Goal: Task Accomplishment & Management: Manage account settings

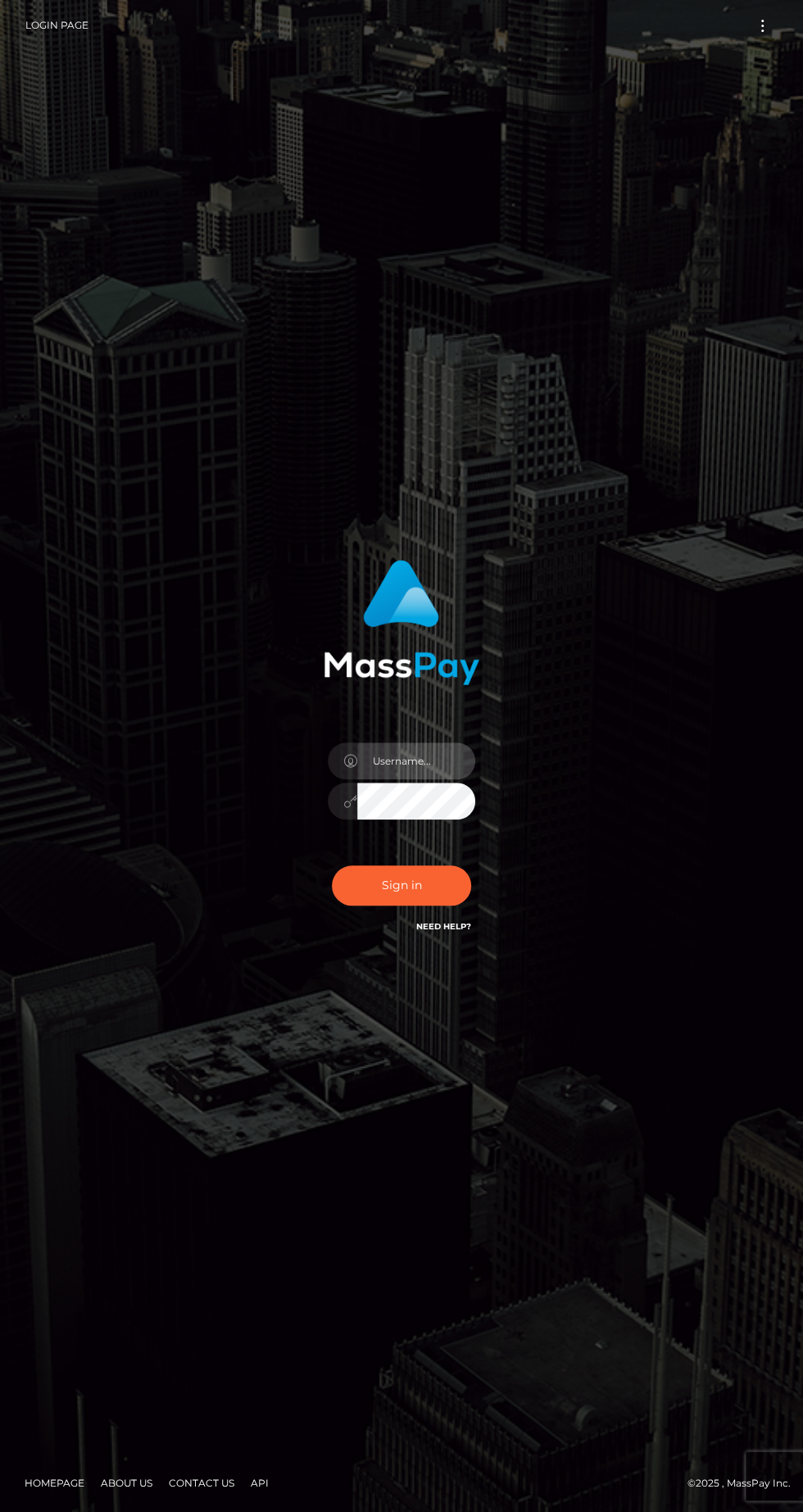
click at [419, 779] on input "text" at bounding box center [416, 761] width 118 height 37
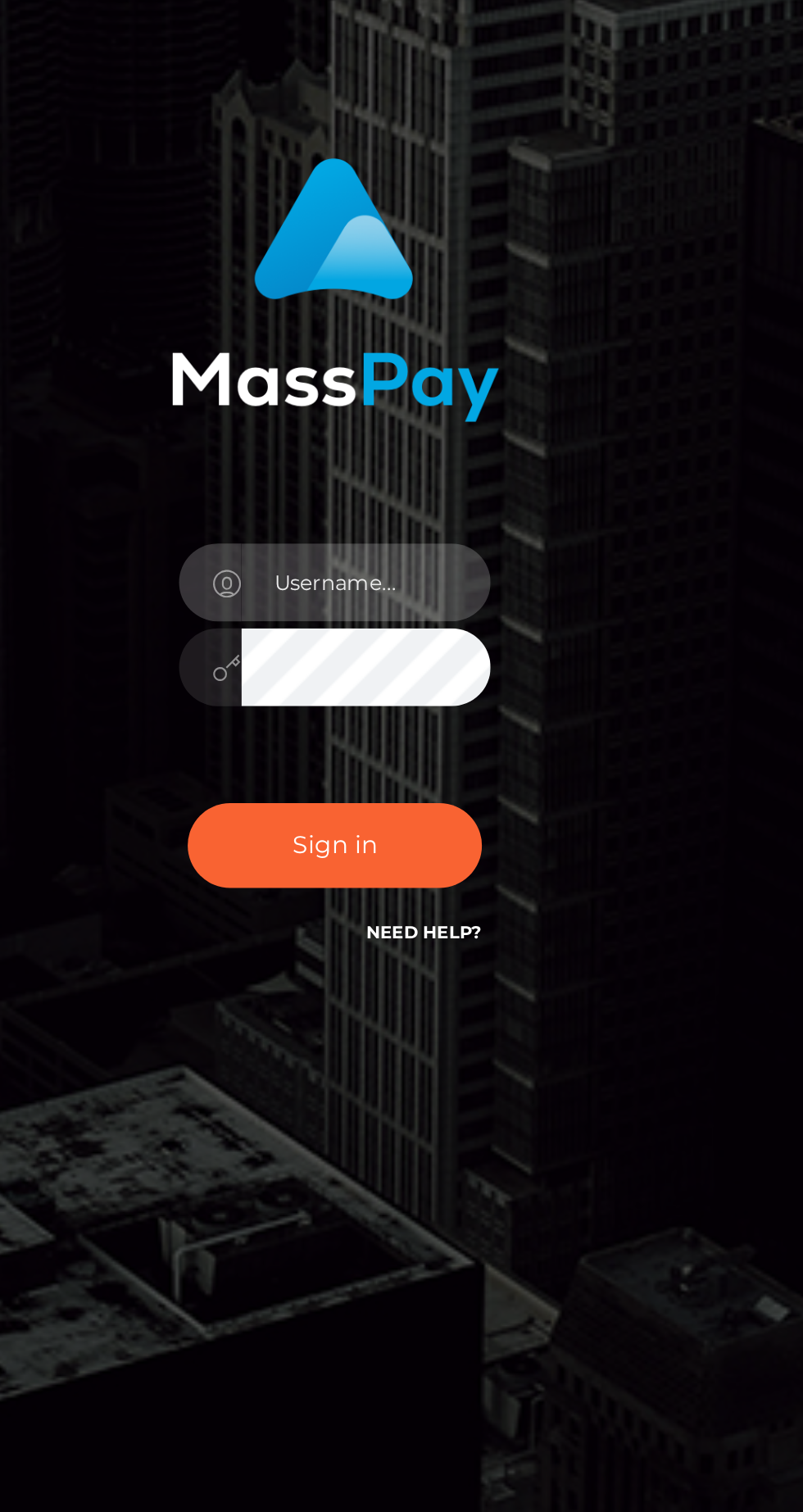
click at [429, 779] on input "text" at bounding box center [416, 761] width 118 height 37
type input "[EMAIL_ADDRESS][DOMAIN_NAME]"
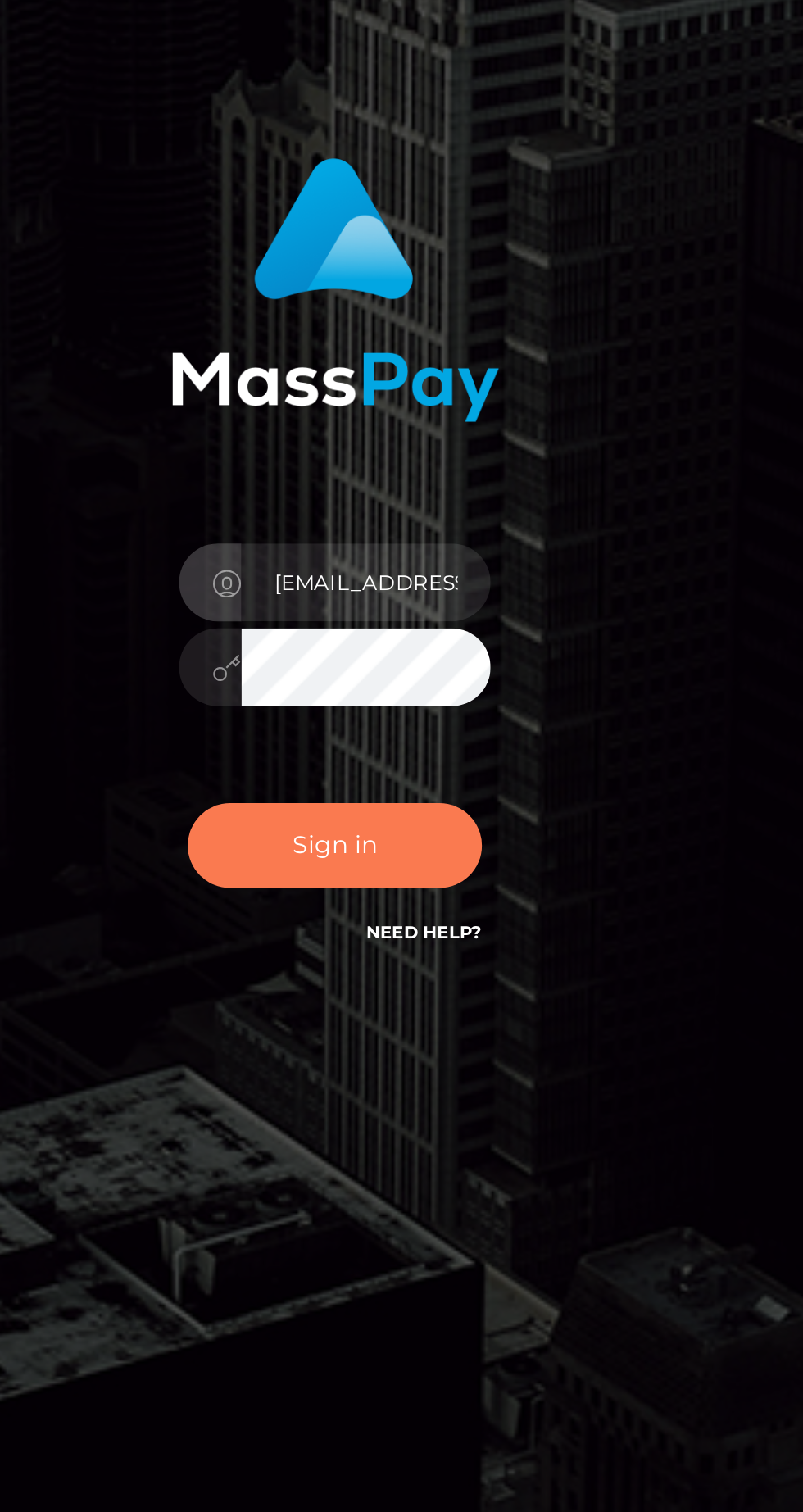
click at [403, 906] on button "Sign in" at bounding box center [401, 885] width 140 height 40
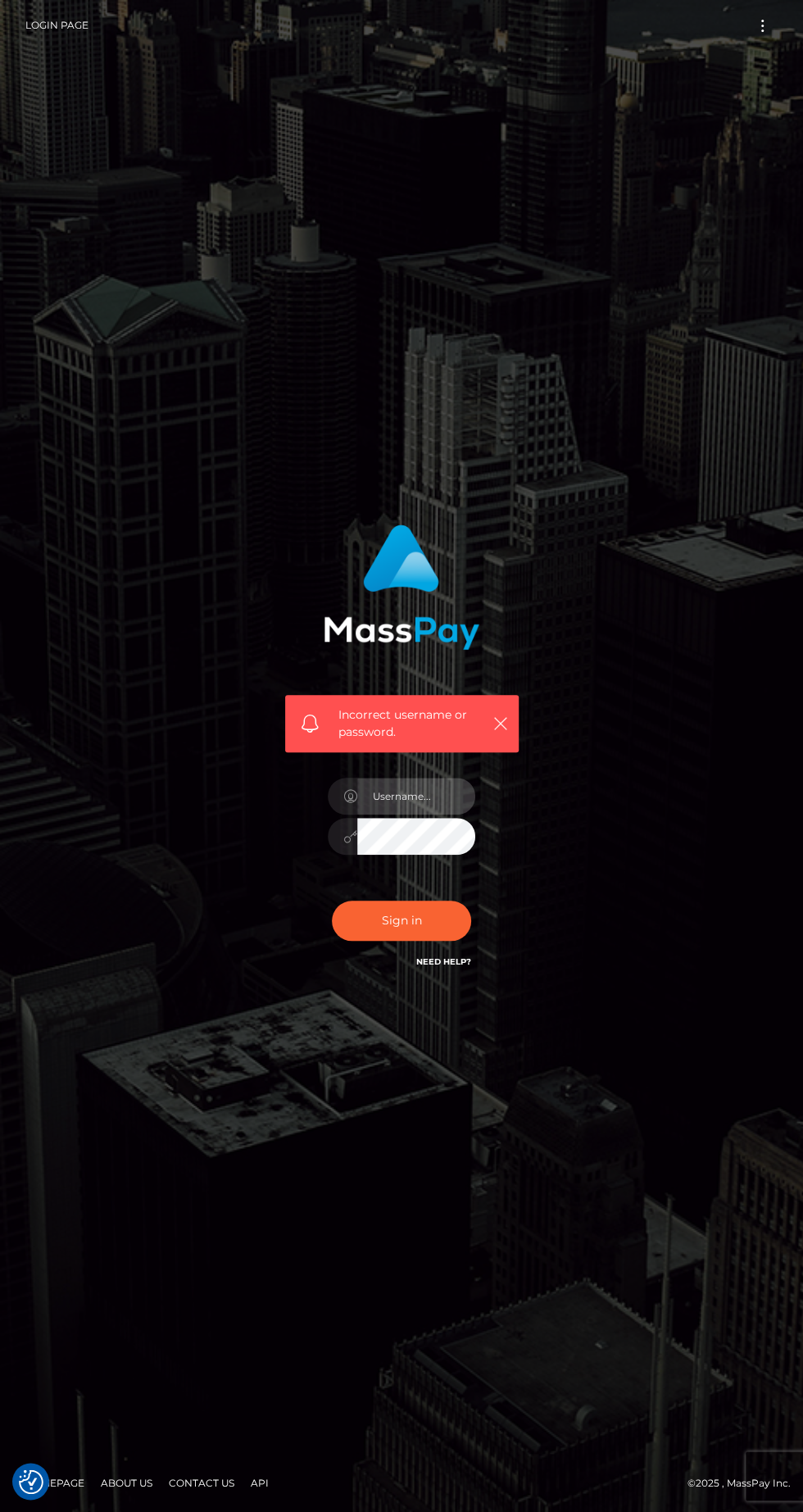
click at [400, 815] on input "text" at bounding box center [416, 796] width 118 height 37
type input "[EMAIL_ADDRESS][DOMAIN_NAME]"
click at [392, 941] on button "Sign in" at bounding box center [401, 920] width 140 height 40
